Goal: Information Seeking & Learning: Learn about a topic

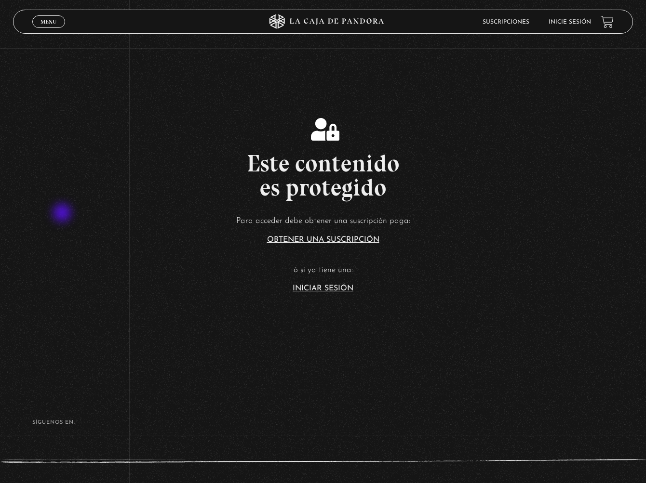
click at [63, 214] on p "Para acceder debe obtener una suscripción paga:" at bounding box center [323, 221] width 646 height 15
click at [325, 284] on article "Para acceder debe obtener una suscripción paga: Obtener una suscripción ó si ya…" at bounding box center [323, 253] width 646 height 79
click at [321, 291] on link "Iniciar Sesión" at bounding box center [322, 289] width 61 height 8
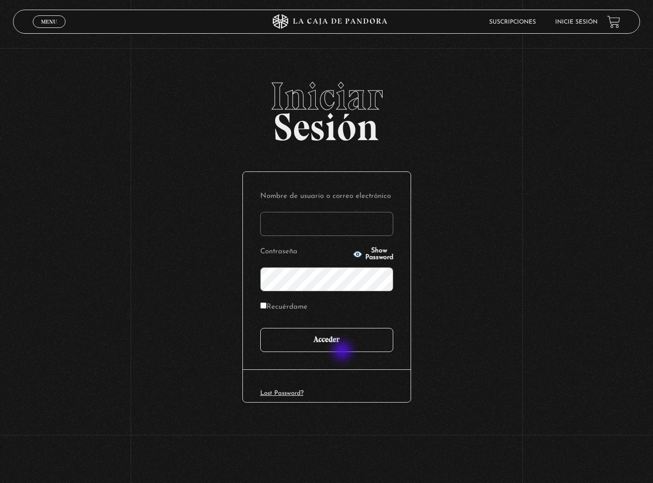
type input "melangulocarvajal@gmail.com"
click at [341, 346] on input "Acceder" at bounding box center [326, 340] width 133 height 24
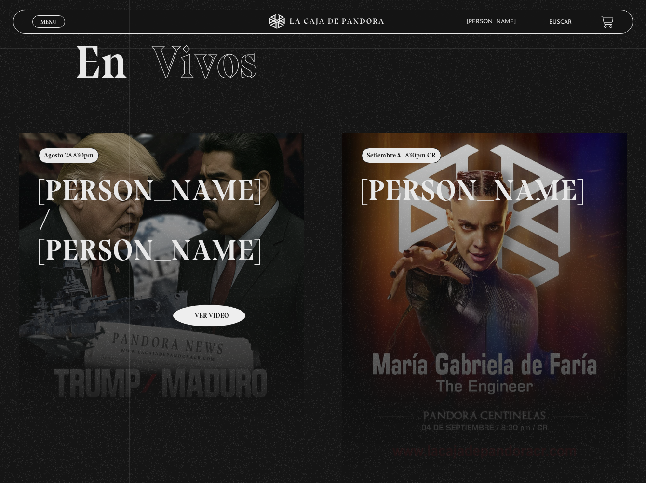
scroll to position [96, 0]
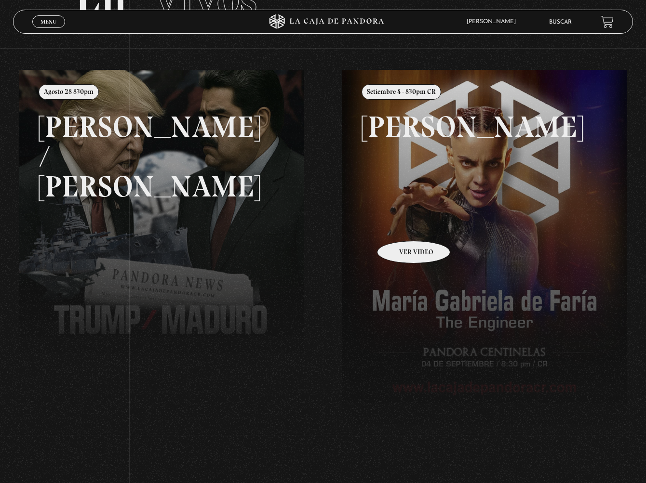
drag, startPoint x: 401, startPoint y: 226, endPoint x: 403, endPoint y: 232, distance: 5.6
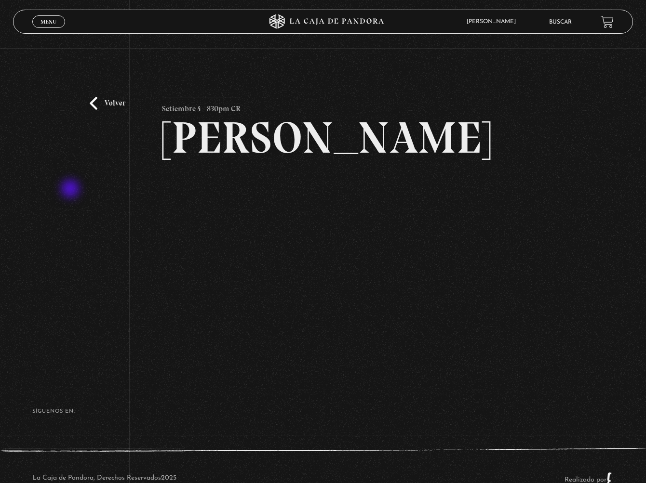
click at [71, 190] on div "Volver Setiembre 4 - 830pm CR Maria Gabriela de Faria" at bounding box center [323, 211] width 646 height 327
click at [41, 356] on div "Volver Setiembre 4 - 830pm CR Maria Gabriela de Faria" at bounding box center [323, 211] width 646 height 327
